Goal: Transaction & Acquisition: Purchase product/service

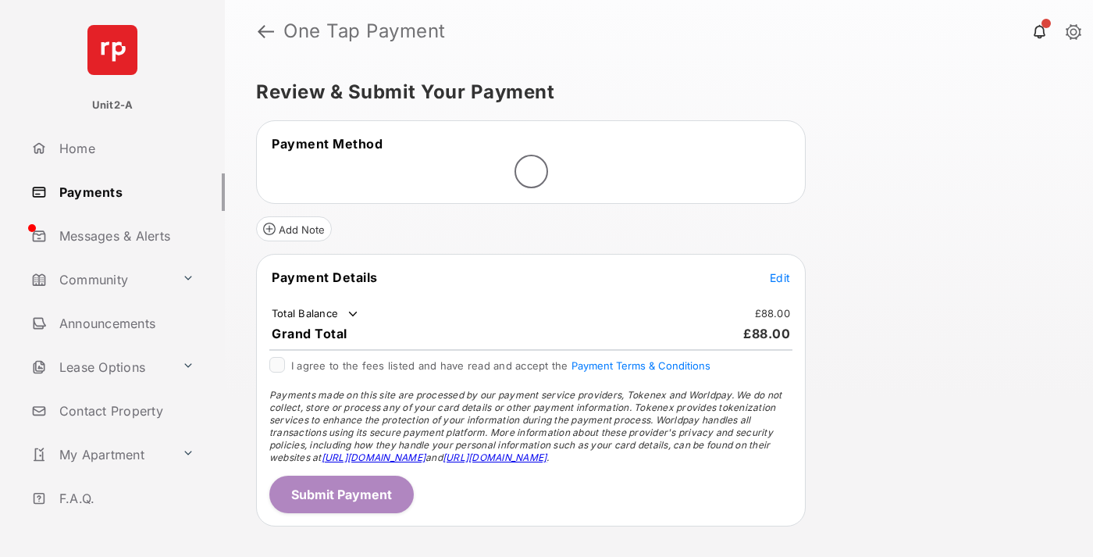
click at [780, 277] on span "Edit" at bounding box center [780, 277] width 20 height 13
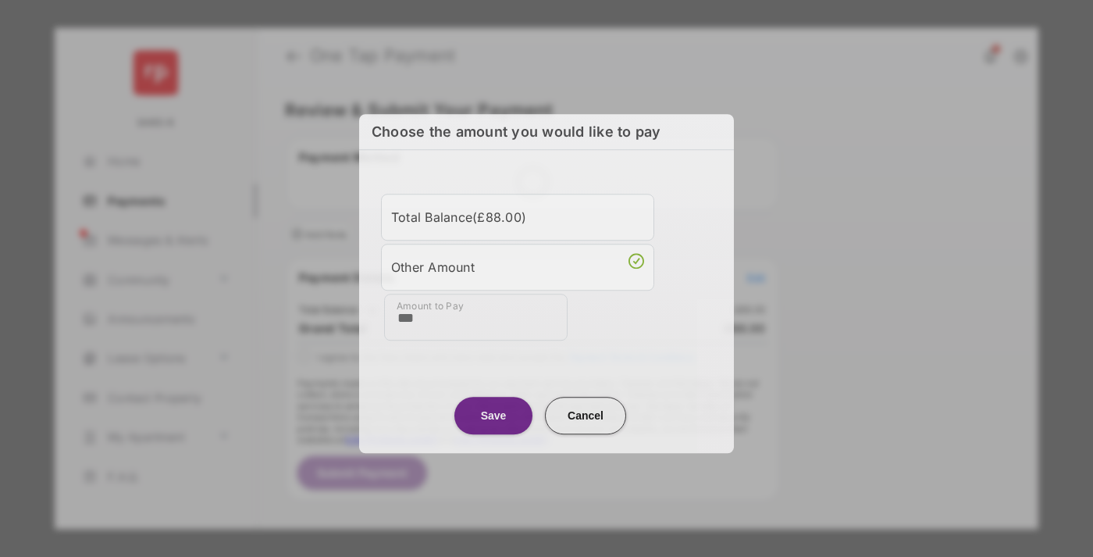
type input "***"
click at [493, 415] on button "Save" at bounding box center [493, 415] width 78 height 37
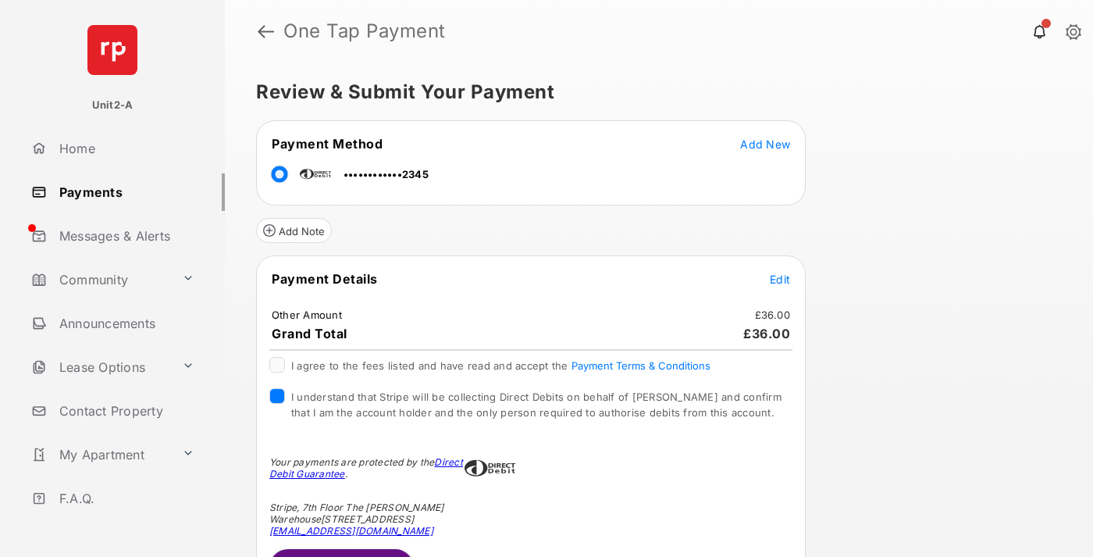
click at [340, 552] on button "Submit Payment" at bounding box center [341, 567] width 144 height 37
